Goal: Transaction & Acquisition: Purchase product/service

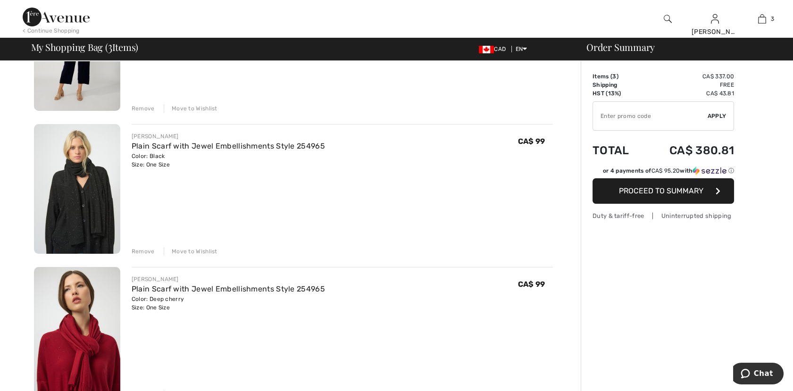
scroll to position [314, 0]
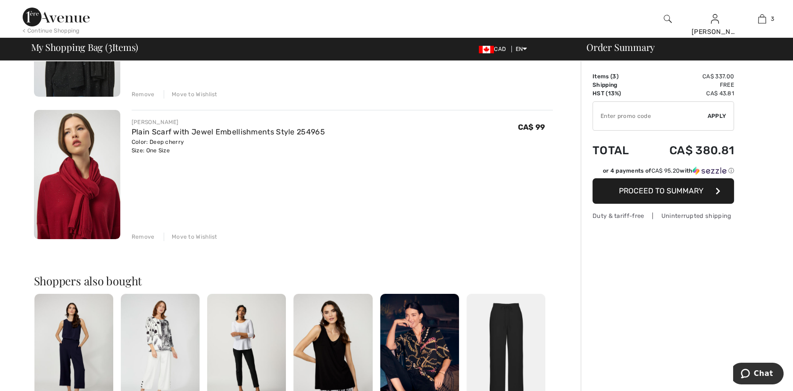
click at [199, 233] on div "Move to Wishlist" at bounding box center [191, 237] width 54 height 8
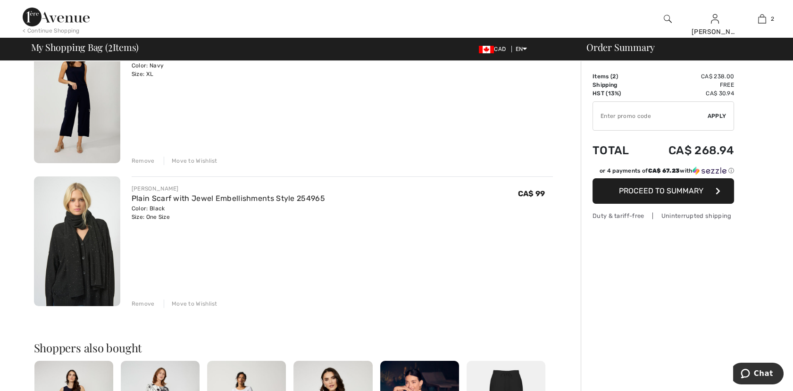
scroll to position [52, 0]
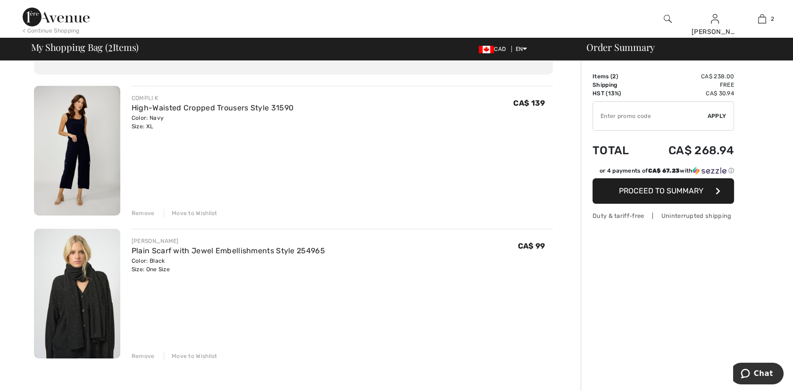
click at [75, 139] on img at bounding box center [77, 151] width 86 height 130
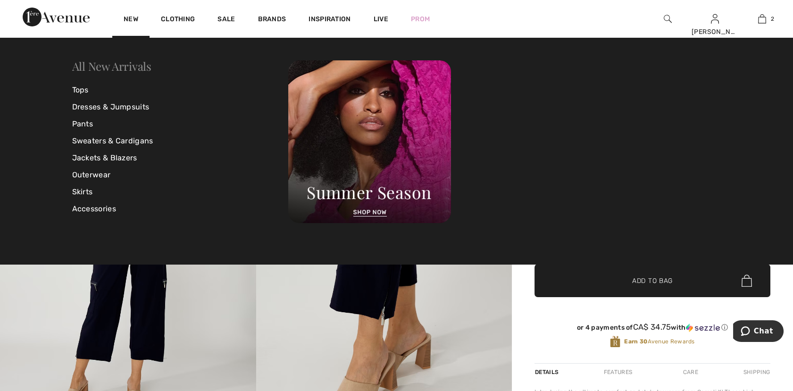
click at [121, 68] on link "All New Arrivals" at bounding box center [111, 65] width 79 height 15
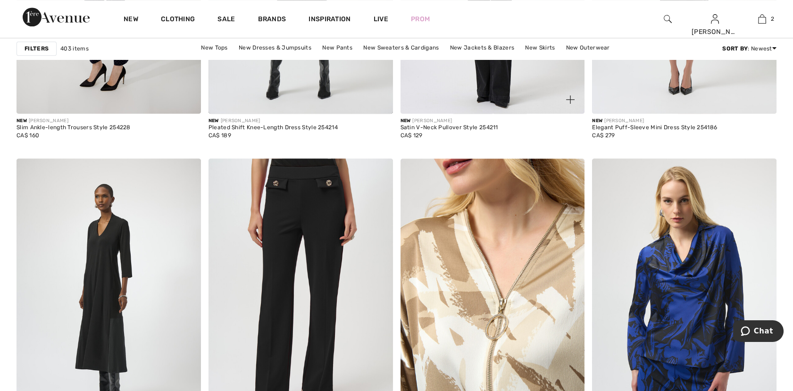
scroll to position [2201, 0]
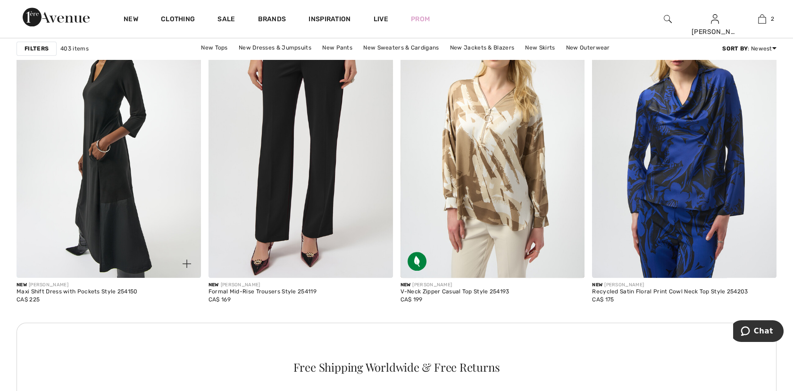
click at [116, 182] on img at bounding box center [109, 139] width 184 height 276
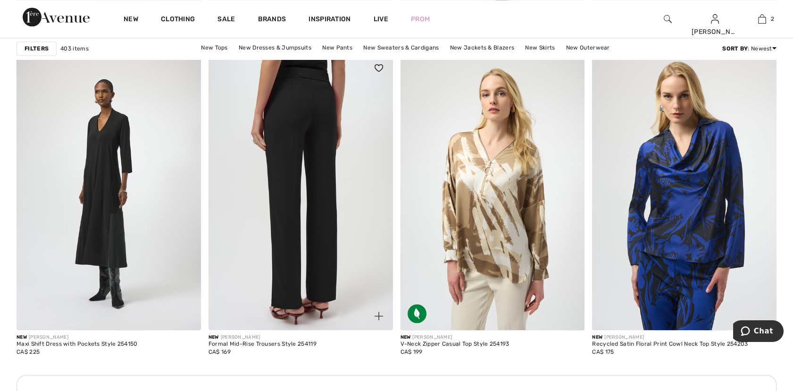
scroll to position [2096, 0]
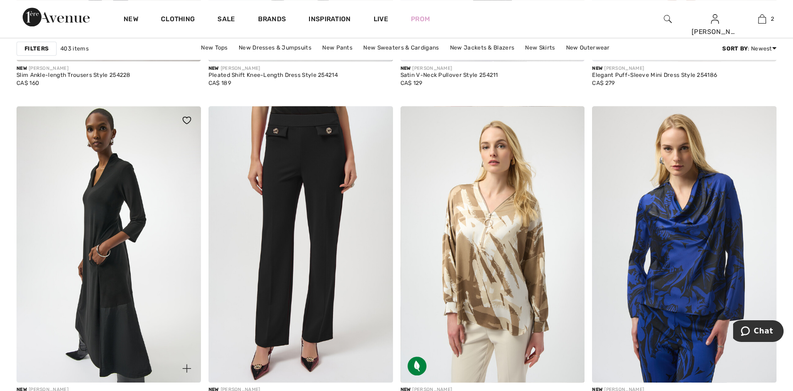
click at [122, 209] on img at bounding box center [109, 244] width 184 height 276
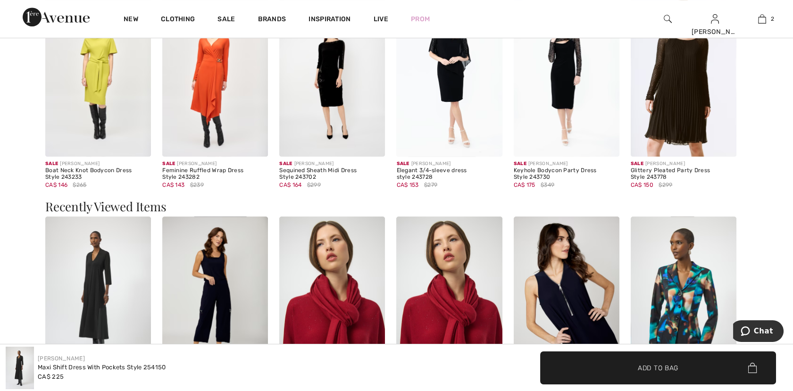
scroll to position [1048, 0]
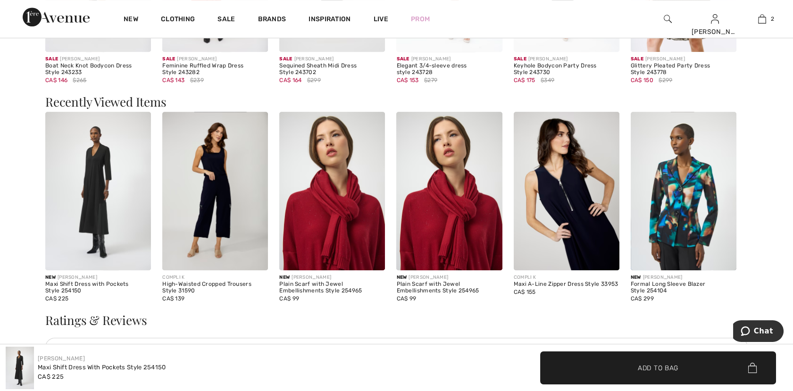
click at [574, 239] on img at bounding box center [567, 191] width 106 height 158
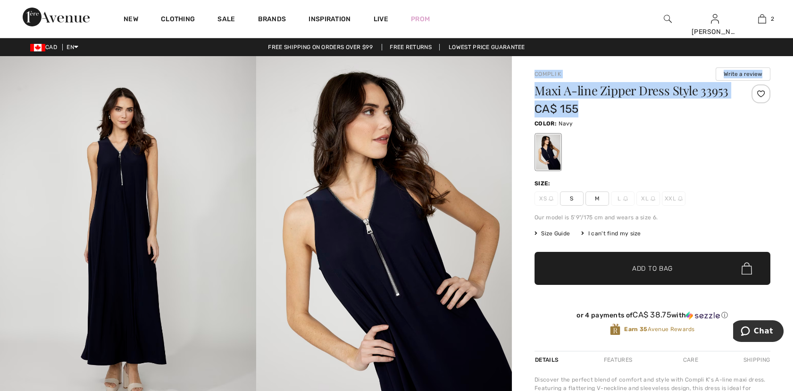
drag, startPoint x: 532, startPoint y: 71, endPoint x: 730, endPoint y: 93, distance: 198.8
click at [730, 93] on div "Compli K Write a review Maxi A-line Zipper Dress Style 33953 CA$ 155 Color: Nav…" at bounding box center [652, 381] width 281 height 651
drag, startPoint x: 730, startPoint y: 93, endPoint x: 710, endPoint y: 96, distance: 20.0
copy div "Compli K Write a review Maxi A-line Zipper Dress Style 33953"
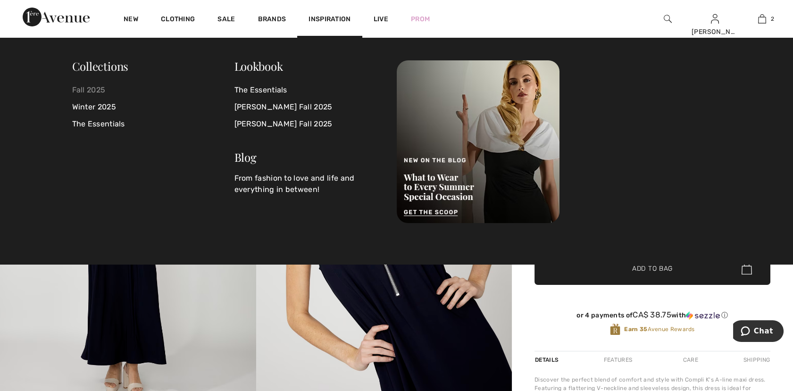
click at [84, 87] on link "Fall 2025" at bounding box center [153, 90] width 162 height 17
click at [92, 106] on link "Winter 2025" at bounding box center [153, 107] width 162 height 17
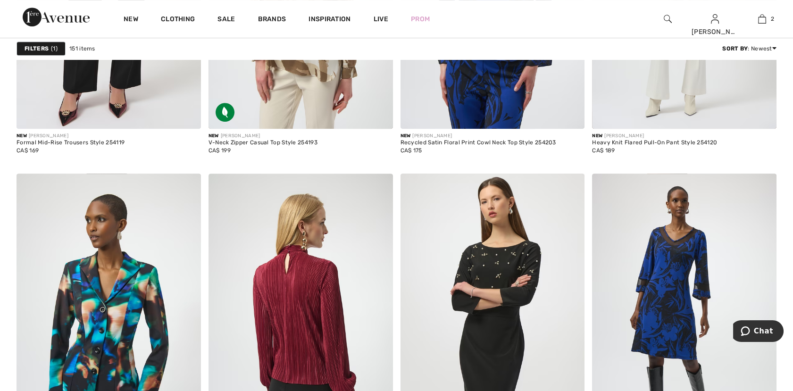
scroll to position [1048, 0]
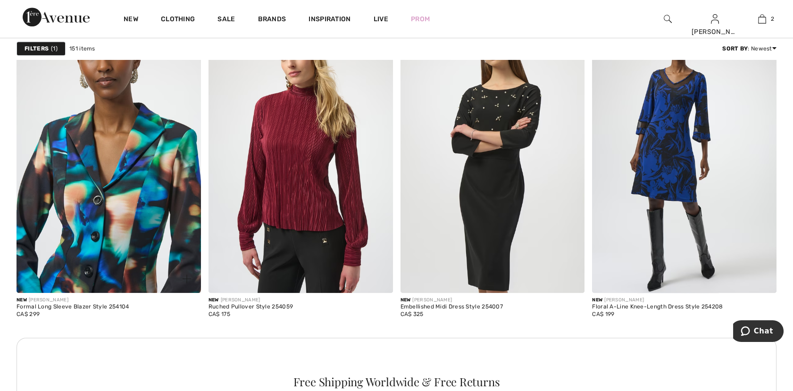
click at [66, 209] on img at bounding box center [109, 154] width 184 height 276
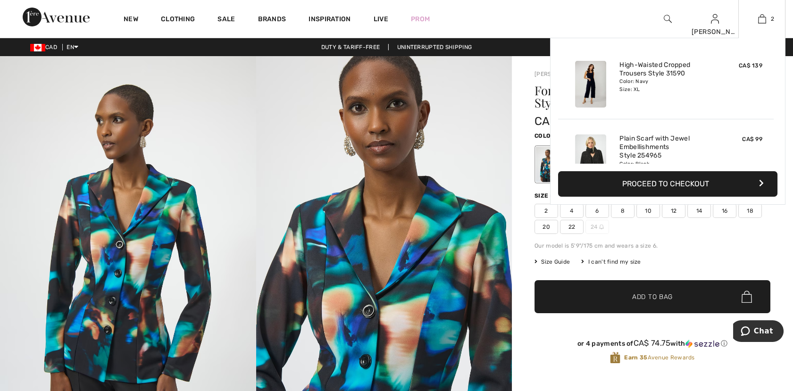
click at [668, 179] on button "Proceed to Checkout" at bounding box center [667, 183] width 219 height 25
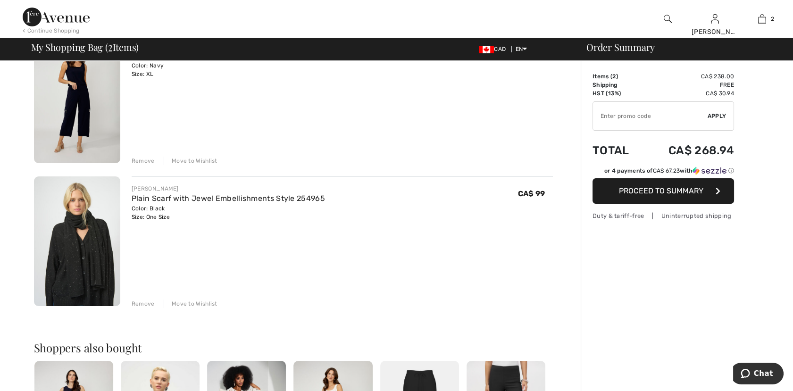
scroll to position [52, 0]
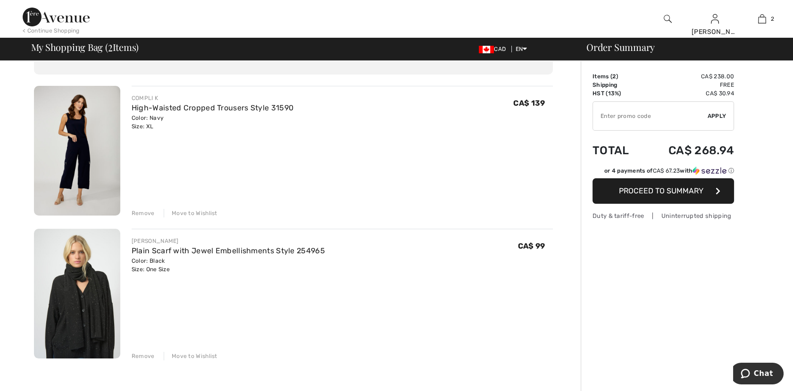
click at [675, 188] on span "Proceed to Summary" at bounding box center [661, 190] width 84 height 9
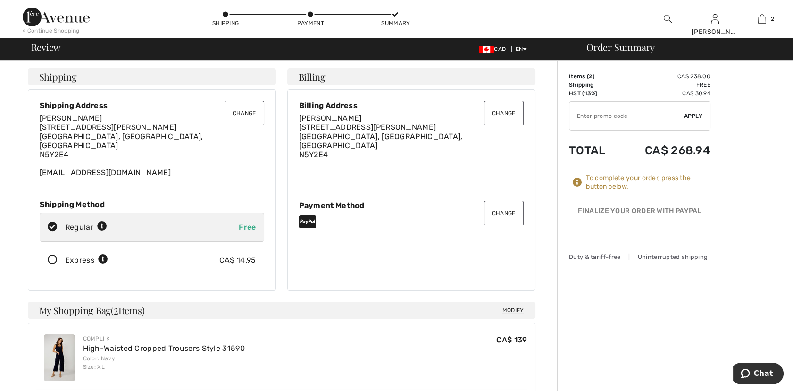
scroll to position [157, 0]
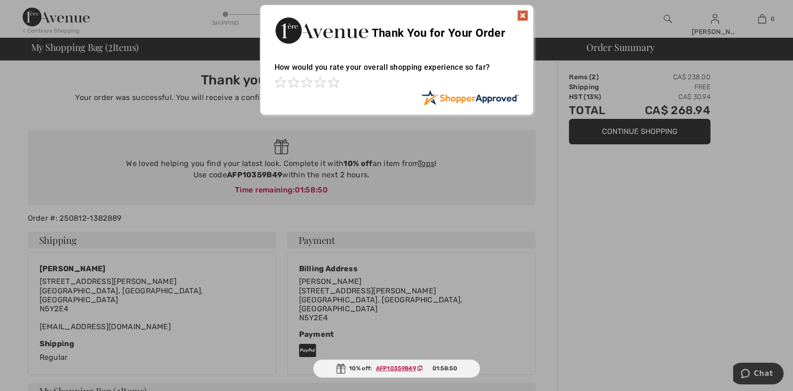
click at [524, 13] on img at bounding box center [522, 15] width 11 height 11
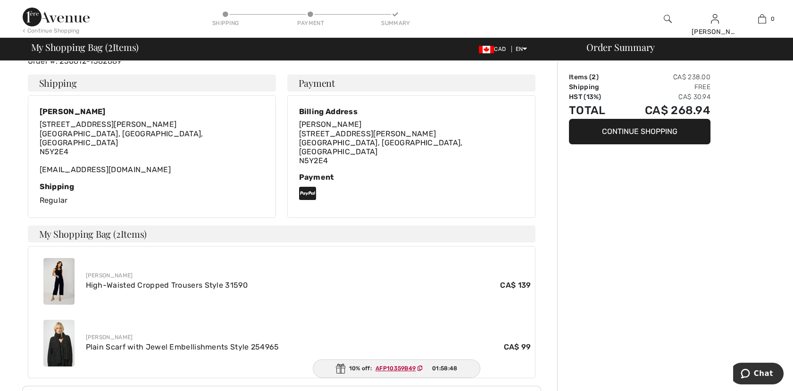
scroll to position [209, 0]
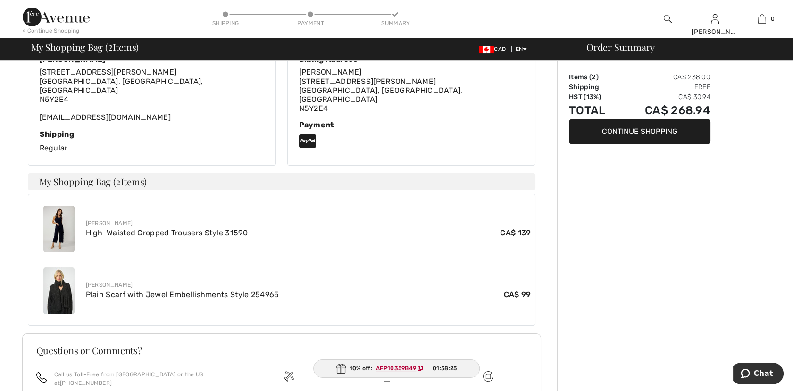
click at [634, 137] on button "Continue Shopping" at bounding box center [640, 131] width 142 height 25
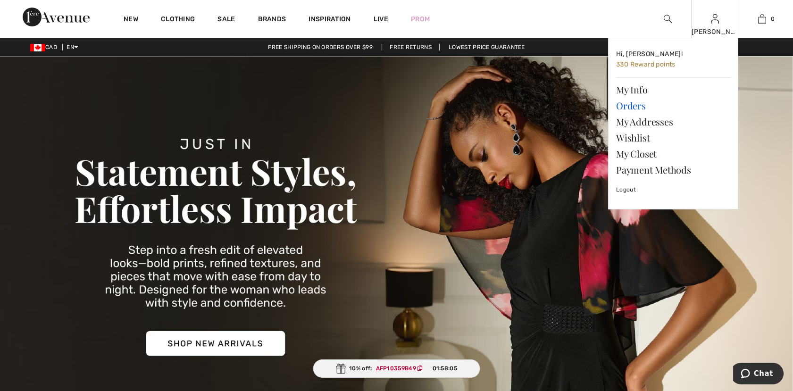
click at [631, 110] on link "Orders" at bounding box center [673, 106] width 114 height 16
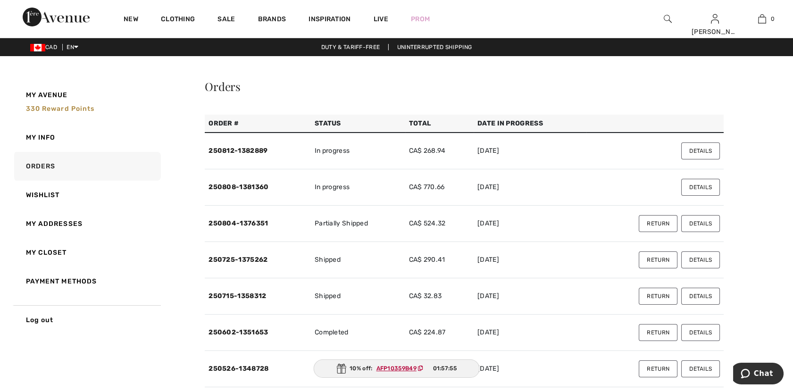
click at [709, 148] on button "Details" at bounding box center [700, 150] width 39 height 17
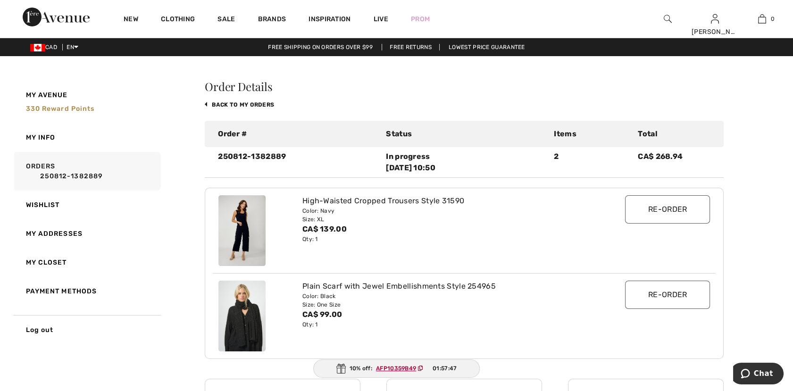
click at [235, 236] on img at bounding box center [241, 230] width 47 height 71
click at [687, 211] on input "Re-order" at bounding box center [667, 209] width 85 height 28
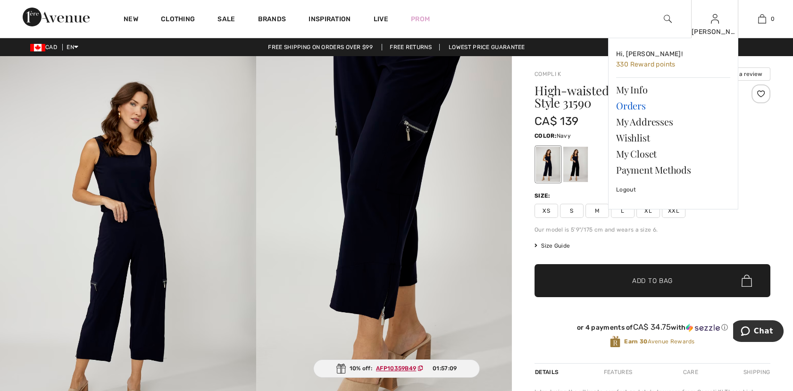
click at [633, 105] on link "Orders" at bounding box center [673, 106] width 114 height 16
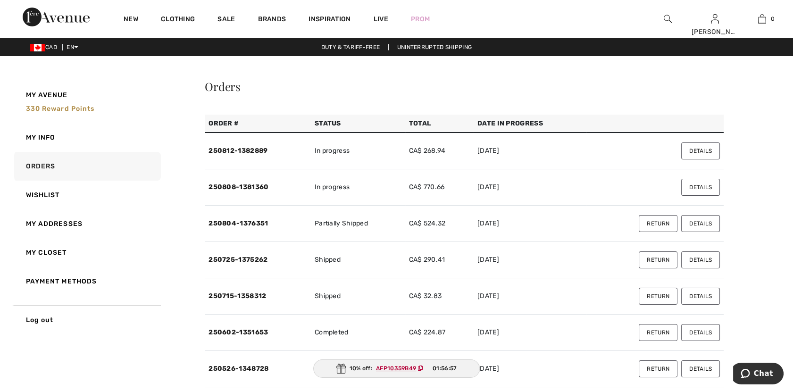
click at [695, 150] on button "Details" at bounding box center [700, 150] width 39 height 17
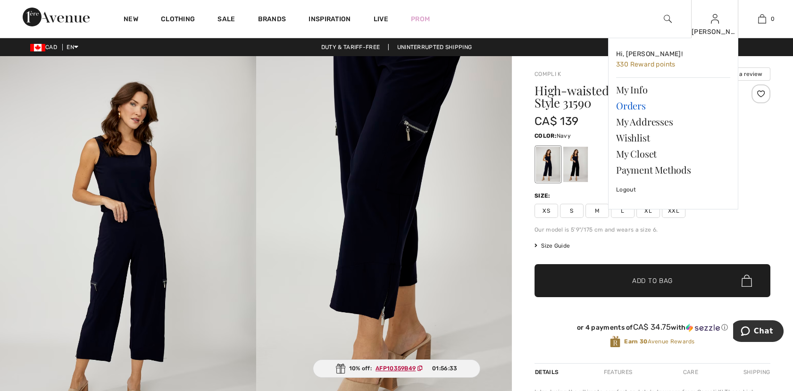
click at [631, 103] on link "Orders" at bounding box center [673, 106] width 114 height 16
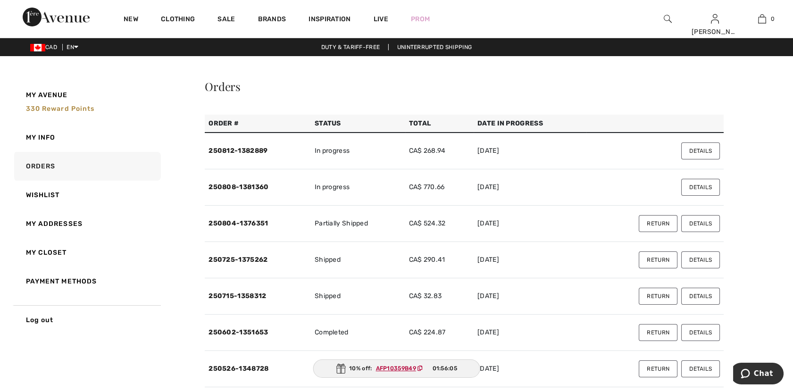
click at [697, 183] on button "Details" at bounding box center [700, 187] width 39 height 17
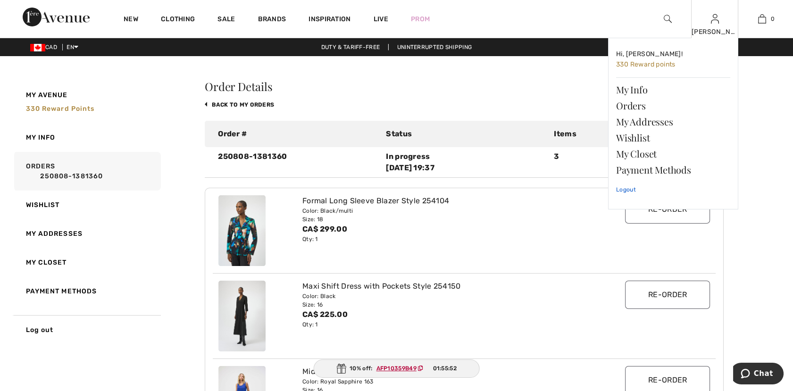
click at [623, 191] on link "Logout" at bounding box center [673, 190] width 114 height 24
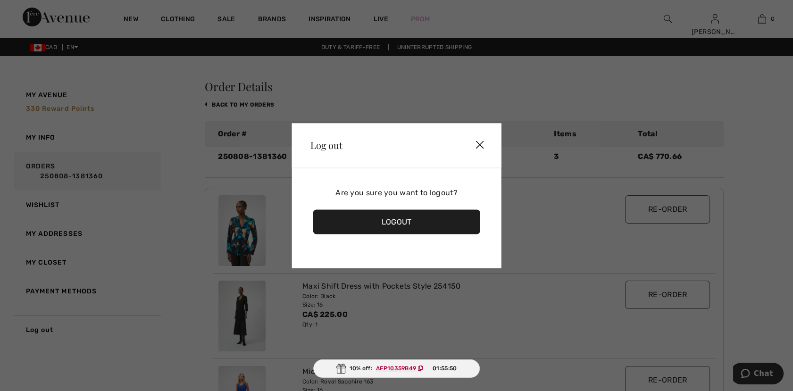
click at [390, 219] on div "Logout" at bounding box center [396, 221] width 167 height 25
